Goal: Navigation & Orientation: Go to known website

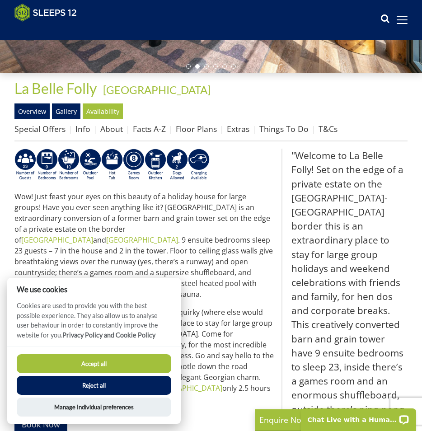
scroll to position [237, 0]
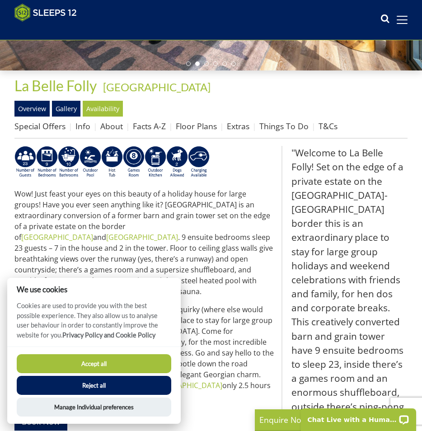
click at [100, 384] on button "Reject all" at bounding box center [94, 385] width 155 height 19
